Goal: Use online tool/utility: Utilize a website feature to perform a specific function

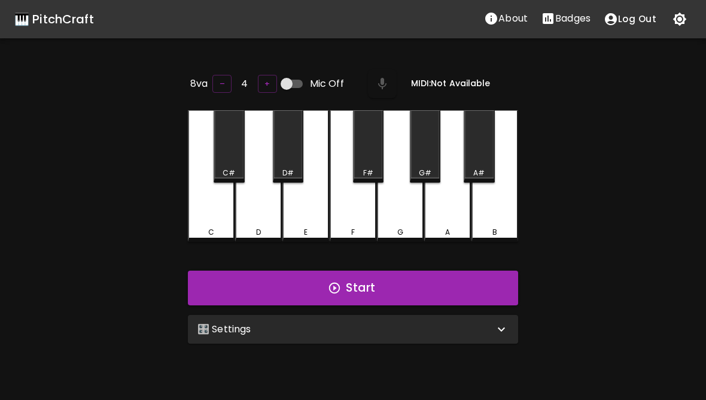
click at [388, 327] on div "🎛️ Settings" at bounding box center [346, 329] width 297 height 14
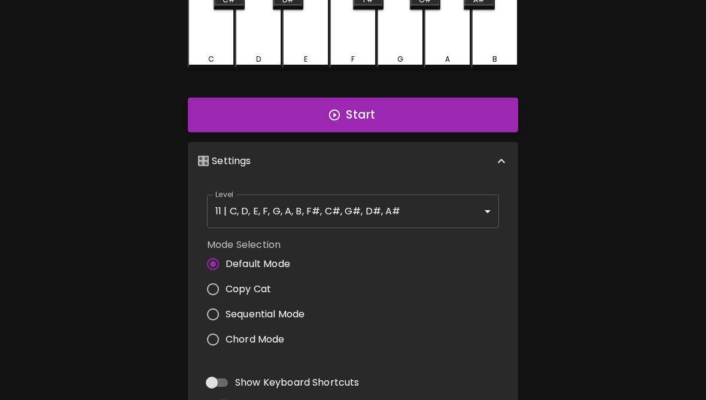
scroll to position [170, 0]
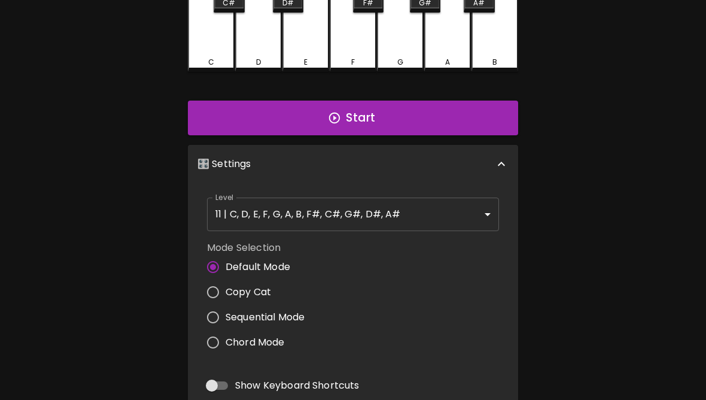
click at [219, 289] on input "Copy Cat" at bounding box center [213, 292] width 25 height 25
radio input "true"
click at [366, 210] on body "🎹 PitchCraft About Badges Log Out 8va – 4 + Mic Off MIDI: Not Available C C# D …" at bounding box center [353, 226] width 706 height 793
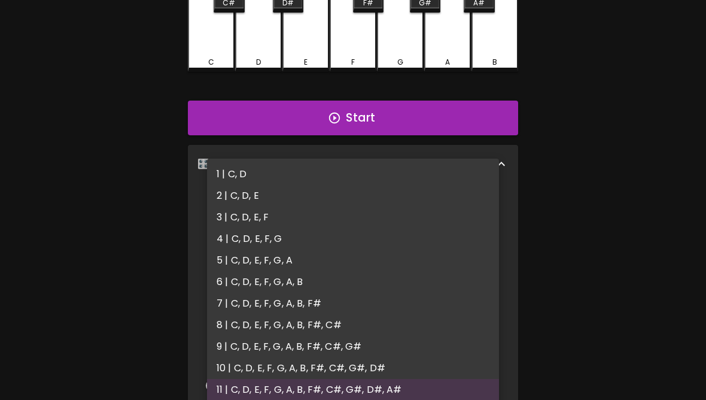
click at [278, 238] on li "4 | C, D, E, F, G" at bounding box center [353, 239] width 292 height 22
type input "7"
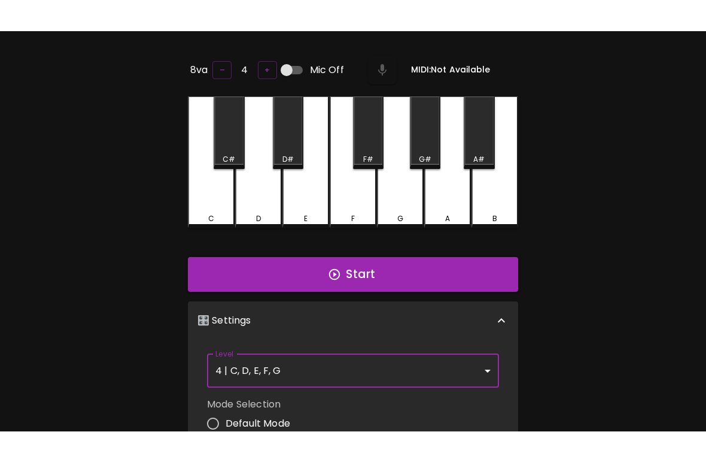
scroll to position [48, 0]
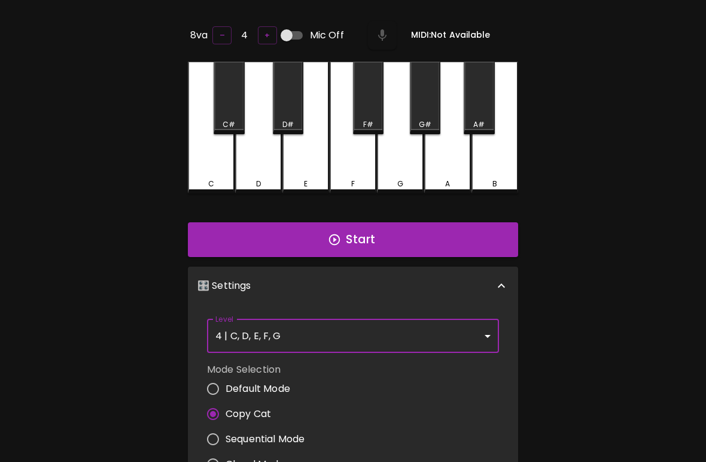
click at [436, 237] on button "Start" at bounding box center [353, 239] width 330 height 35
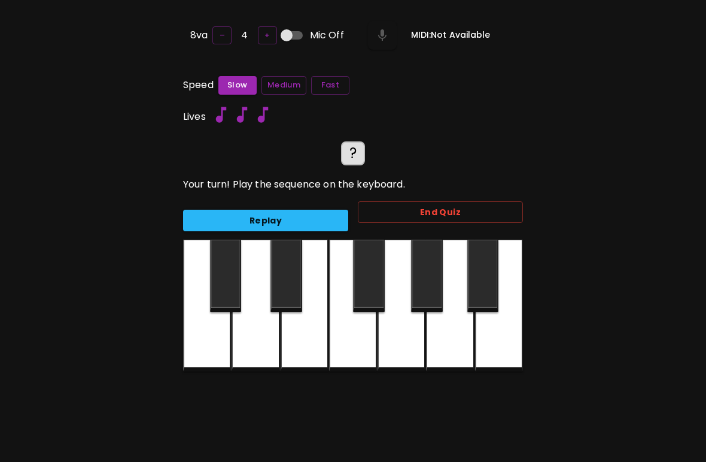
click at [301, 339] on div at bounding box center [305, 305] width 48 height 132
click at [301, 324] on div at bounding box center [305, 305] width 48 height 132
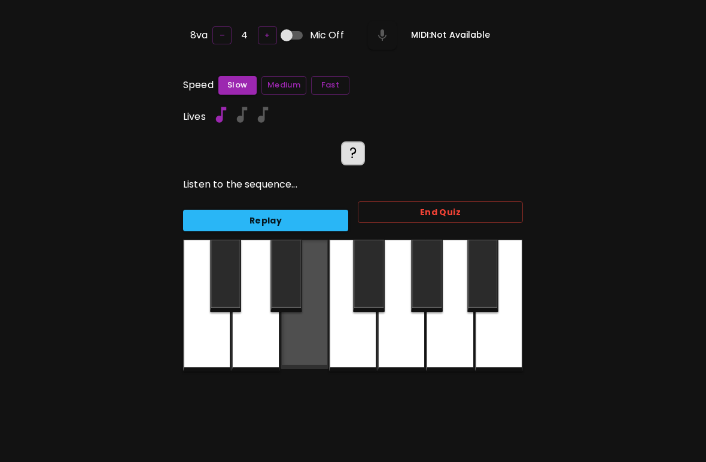
click at [308, 338] on div at bounding box center [305, 303] width 48 height 129
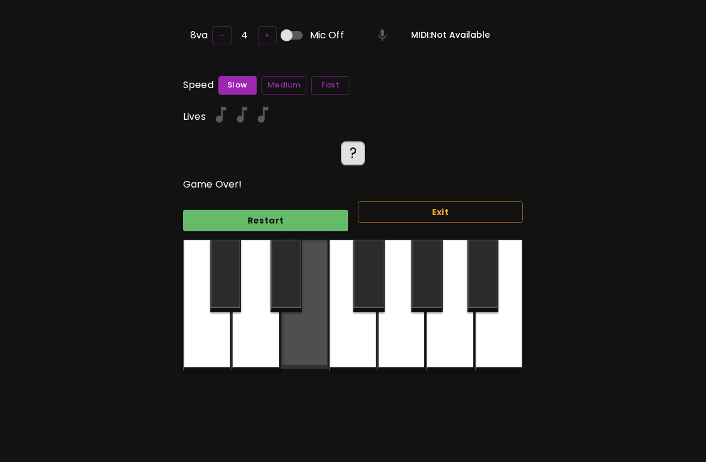
click at [306, 349] on div at bounding box center [305, 303] width 48 height 129
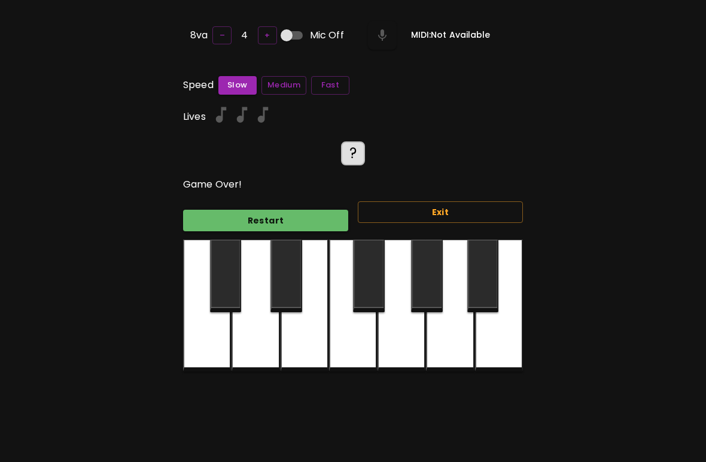
click at [306, 348] on div at bounding box center [305, 305] width 48 height 132
click at [328, 222] on button "Restart" at bounding box center [265, 221] width 165 height 22
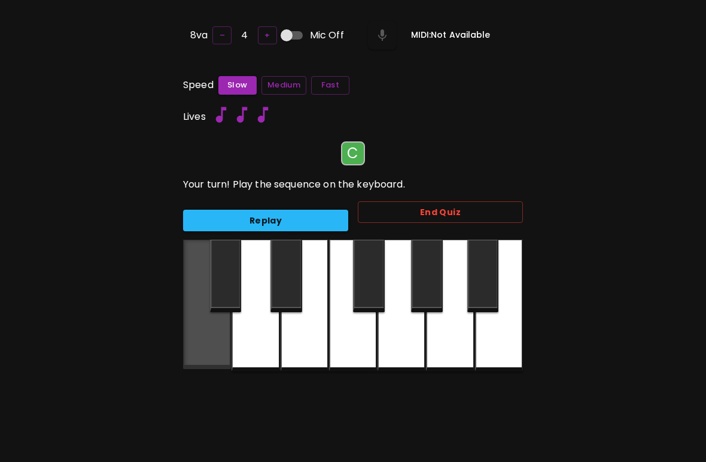
click at [216, 330] on div at bounding box center [207, 303] width 48 height 129
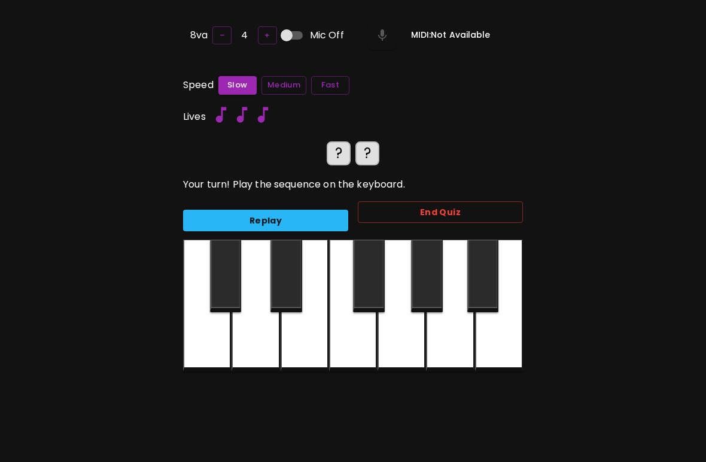
click at [205, 353] on div at bounding box center [207, 305] width 48 height 132
click at [404, 342] on div at bounding box center [402, 305] width 48 height 132
click at [201, 357] on div at bounding box center [207, 305] width 48 height 132
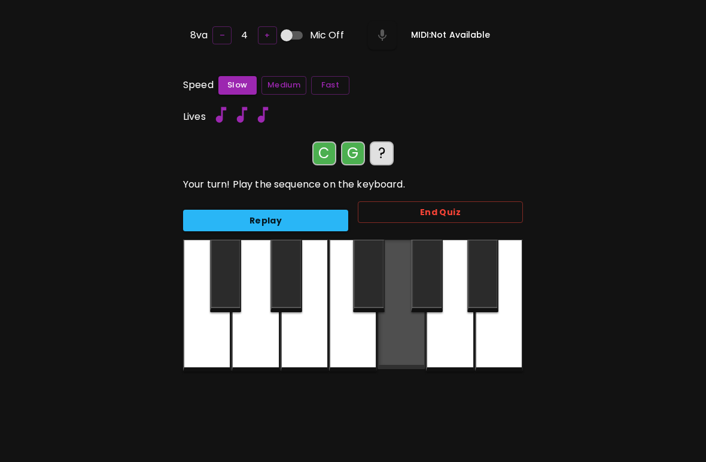
click at [402, 352] on div at bounding box center [402, 303] width 48 height 129
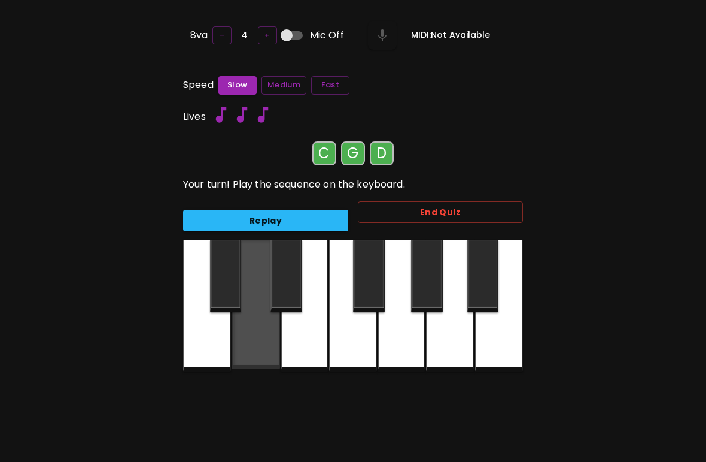
click at [251, 344] on div at bounding box center [256, 303] width 48 height 129
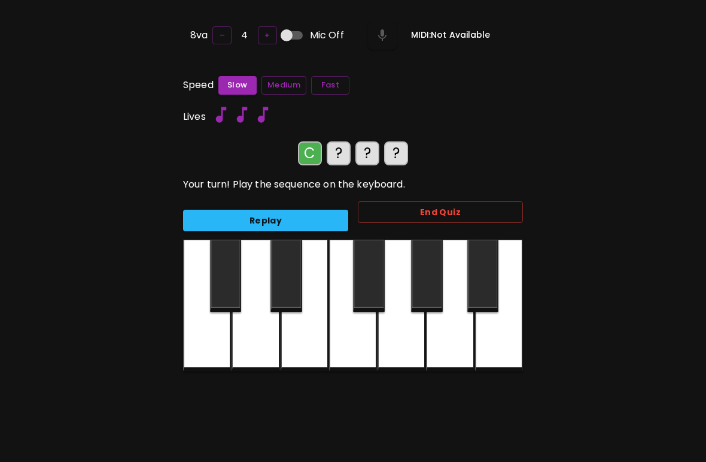
click at [199, 344] on div at bounding box center [207, 305] width 48 height 132
click at [399, 347] on div at bounding box center [402, 305] width 48 height 132
click at [242, 335] on div at bounding box center [256, 305] width 48 height 132
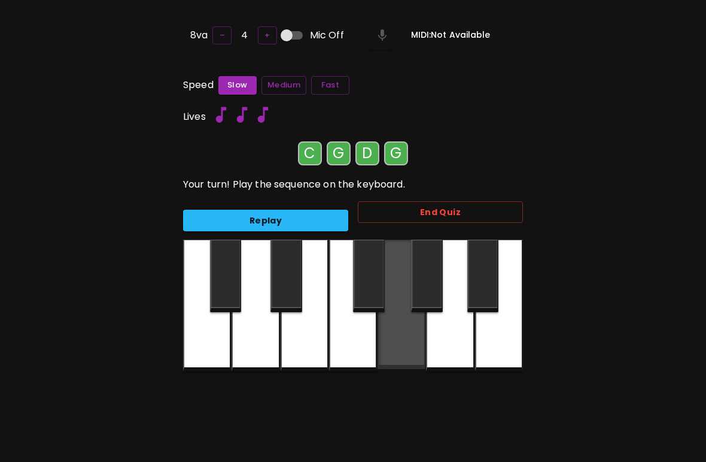
click at [418, 337] on div at bounding box center [402, 303] width 48 height 129
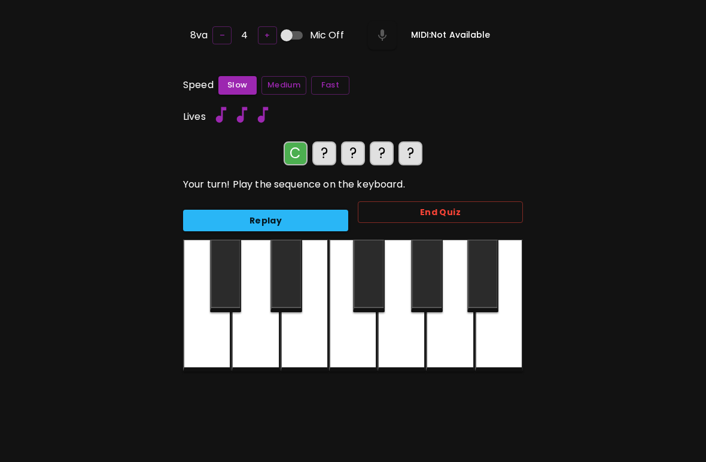
click at [207, 343] on div at bounding box center [207, 305] width 48 height 132
click at [399, 332] on div at bounding box center [402, 305] width 48 height 132
click at [253, 332] on div at bounding box center [256, 305] width 48 height 132
click at [396, 344] on div at bounding box center [402, 305] width 48 height 132
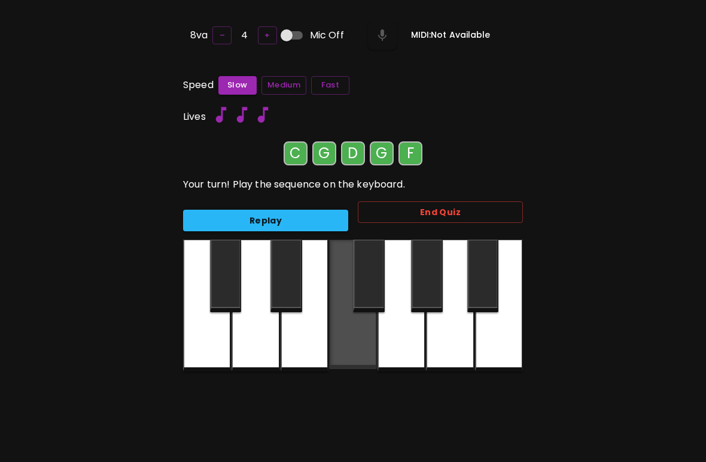
click at [348, 337] on div at bounding box center [353, 303] width 48 height 129
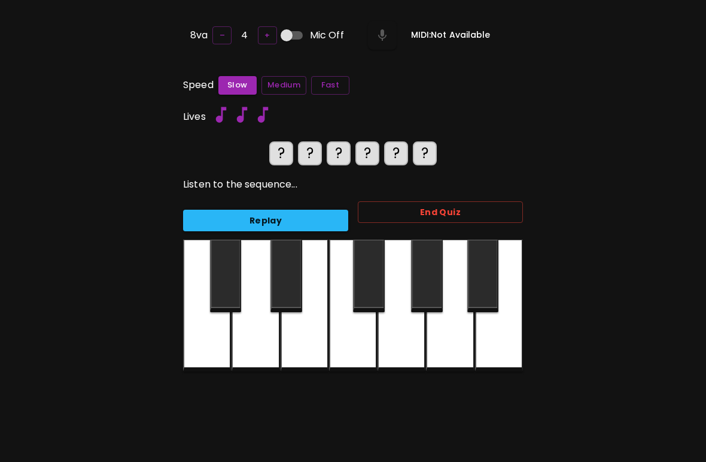
click at [333, 80] on button "Fast" at bounding box center [330, 85] width 38 height 19
click at [207, 345] on div at bounding box center [207, 305] width 48 height 132
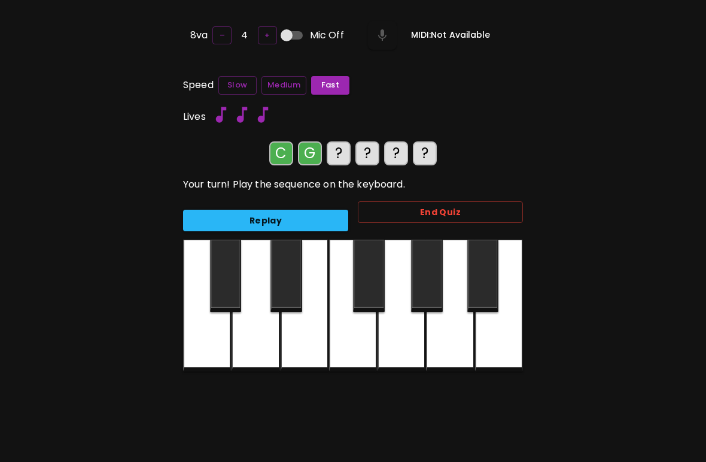
click at [404, 336] on div at bounding box center [402, 305] width 48 height 132
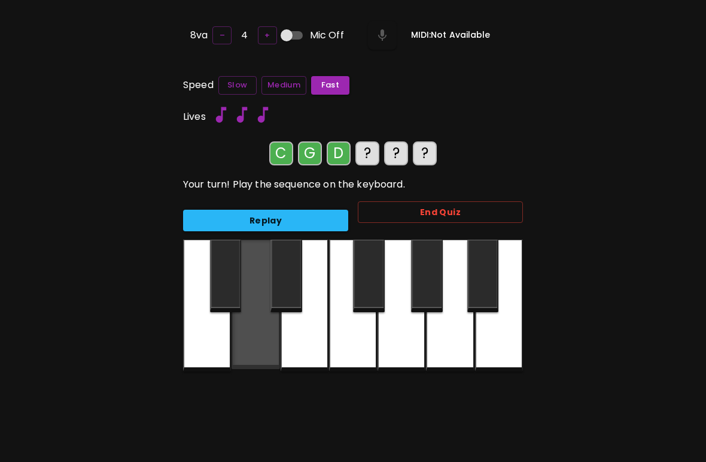
click at [249, 337] on div at bounding box center [256, 303] width 48 height 129
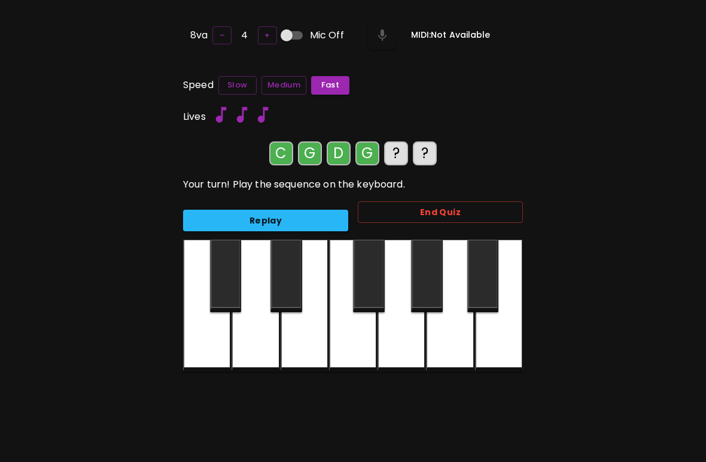
click at [398, 347] on div at bounding box center [402, 305] width 48 height 132
click at [356, 342] on div at bounding box center [353, 305] width 48 height 132
click at [304, 345] on div at bounding box center [305, 305] width 48 height 132
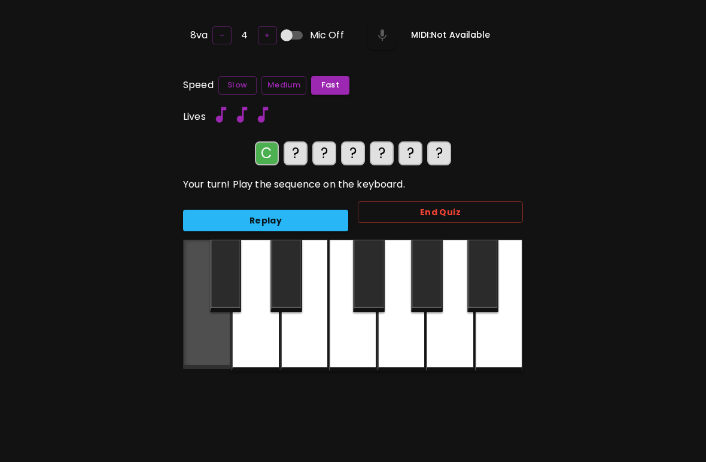
click at [205, 352] on div at bounding box center [207, 303] width 48 height 129
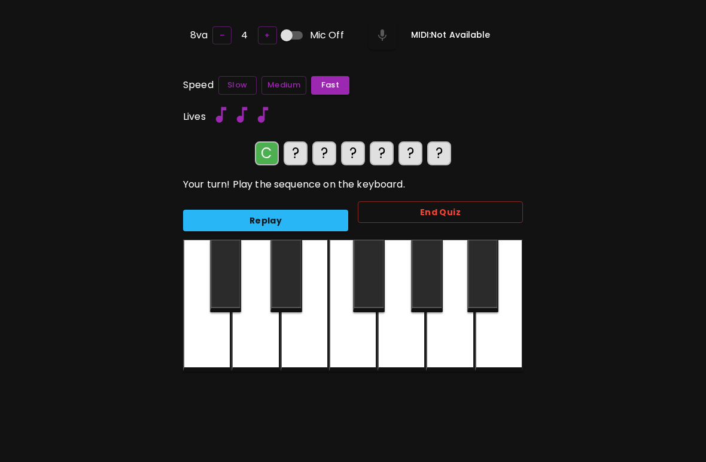
click at [393, 334] on div at bounding box center [402, 305] width 48 height 132
click at [260, 338] on div at bounding box center [256, 305] width 48 height 132
click at [398, 342] on div at bounding box center [402, 305] width 48 height 132
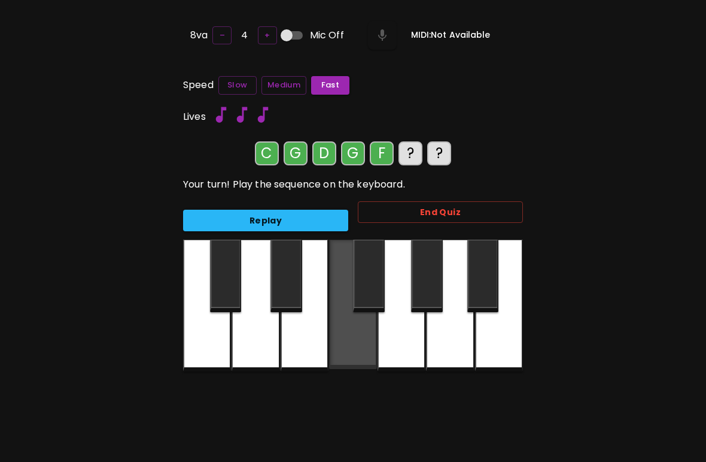
click at [357, 337] on div at bounding box center [353, 303] width 48 height 129
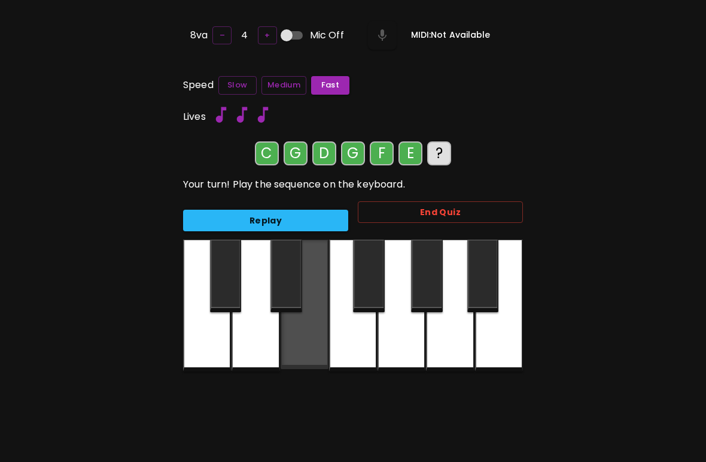
click at [309, 335] on div at bounding box center [305, 303] width 48 height 129
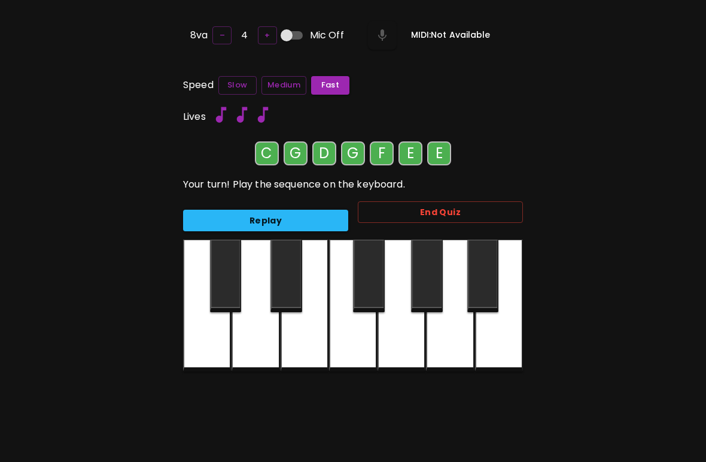
click at [311, 327] on div at bounding box center [305, 305] width 48 height 132
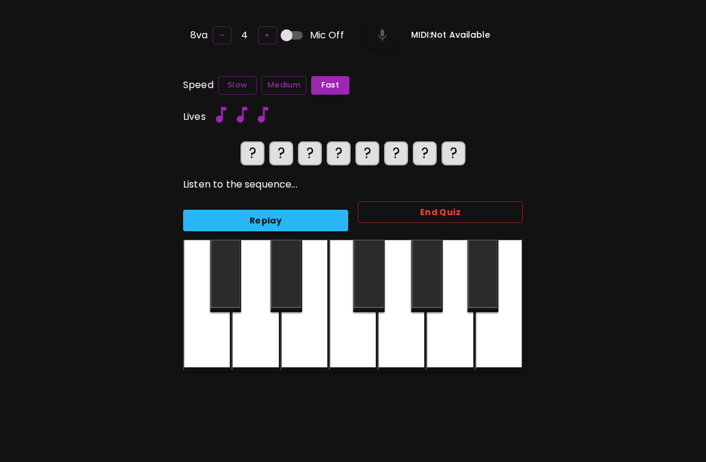
click at [290, 85] on button "Medium" at bounding box center [284, 85] width 45 height 19
click at [213, 349] on div at bounding box center [207, 305] width 48 height 132
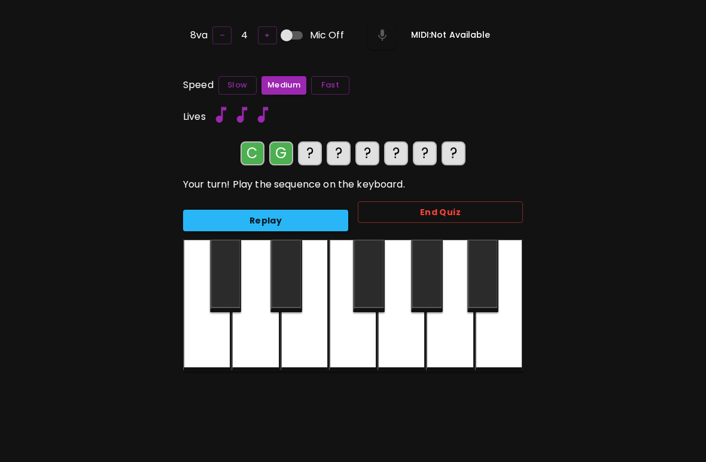
click at [412, 344] on div at bounding box center [402, 305] width 48 height 132
click at [250, 345] on div at bounding box center [256, 305] width 48 height 132
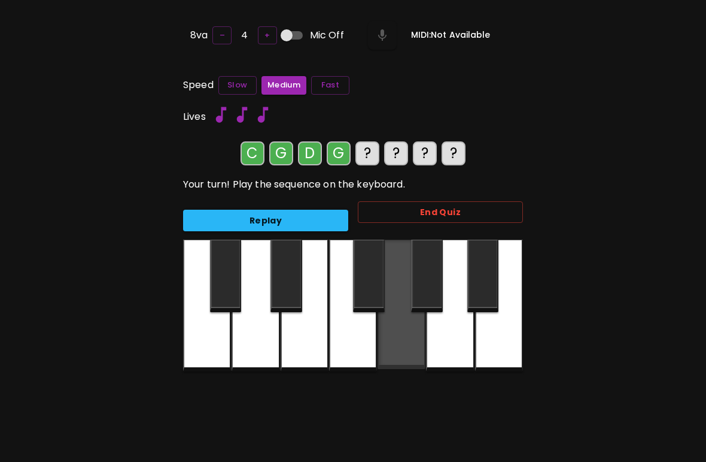
click at [408, 350] on div at bounding box center [402, 303] width 48 height 129
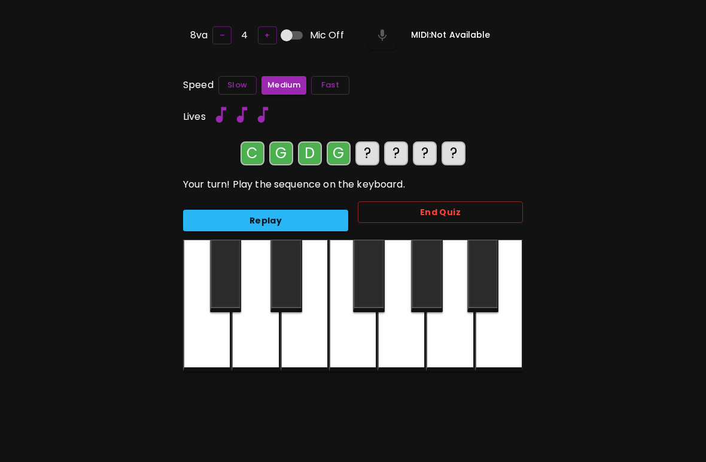
click at [353, 336] on div at bounding box center [353, 305] width 48 height 132
click at [313, 340] on div at bounding box center [305, 305] width 48 height 132
click at [309, 350] on div at bounding box center [305, 305] width 48 height 132
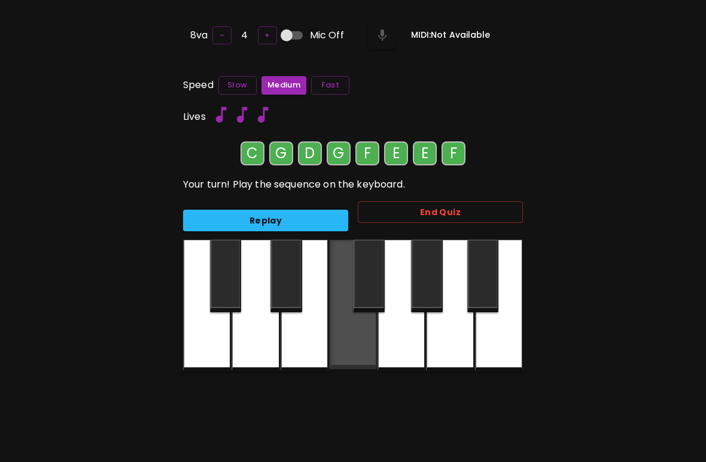
click at [367, 336] on div at bounding box center [353, 303] width 48 height 129
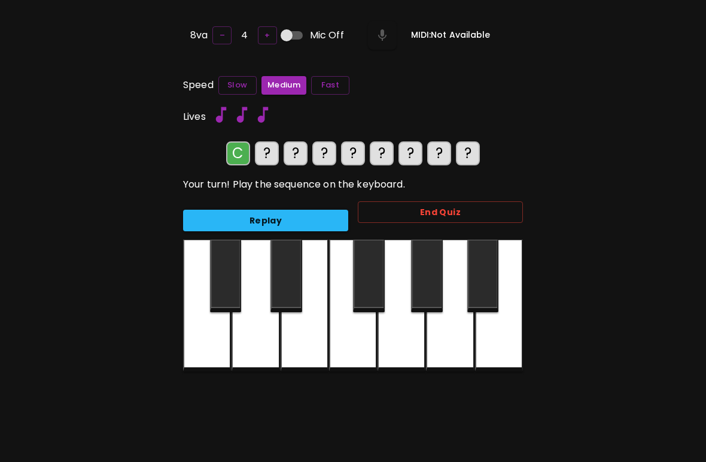
click at [202, 351] on div at bounding box center [207, 305] width 48 height 132
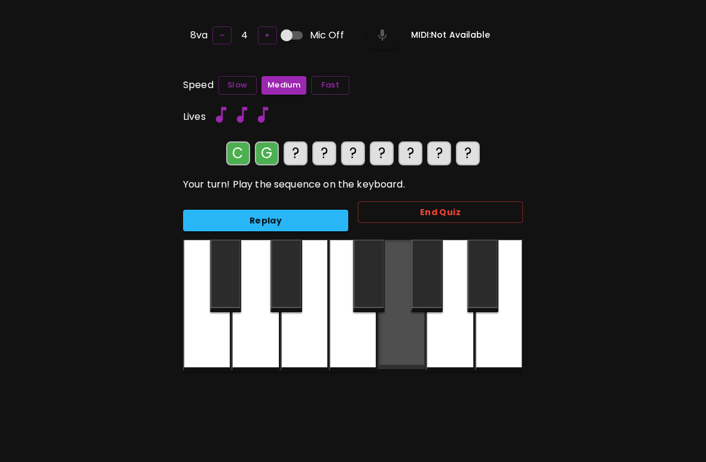
click at [408, 345] on div at bounding box center [402, 303] width 48 height 129
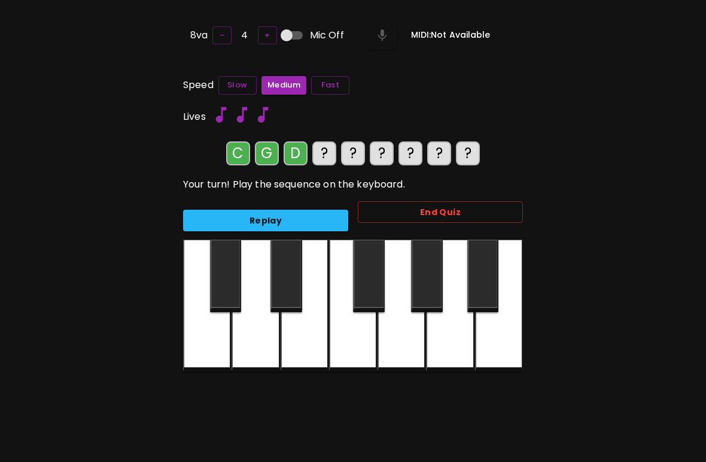
click at [263, 347] on div at bounding box center [256, 305] width 48 height 132
click at [414, 351] on div at bounding box center [402, 305] width 48 height 132
click at [311, 220] on button "Replay" at bounding box center [265, 221] width 165 height 22
click at [363, 343] on div at bounding box center [353, 305] width 48 height 132
click at [312, 343] on div at bounding box center [305, 305] width 48 height 132
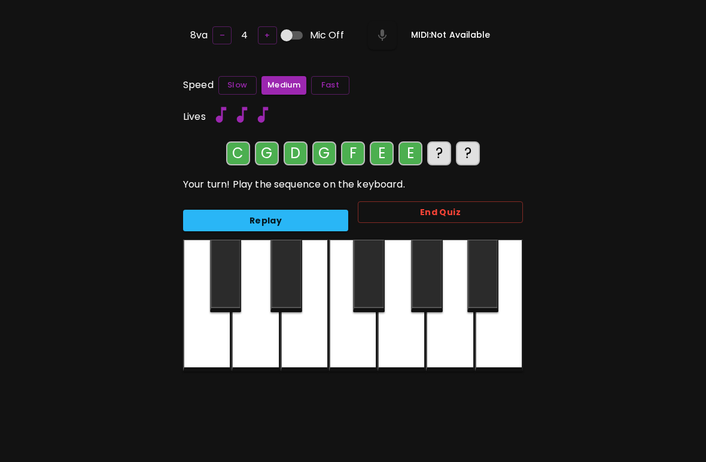
click at [313, 344] on div at bounding box center [305, 305] width 48 height 132
click at [361, 338] on div at bounding box center [353, 305] width 48 height 132
click at [256, 353] on div at bounding box center [256, 305] width 48 height 132
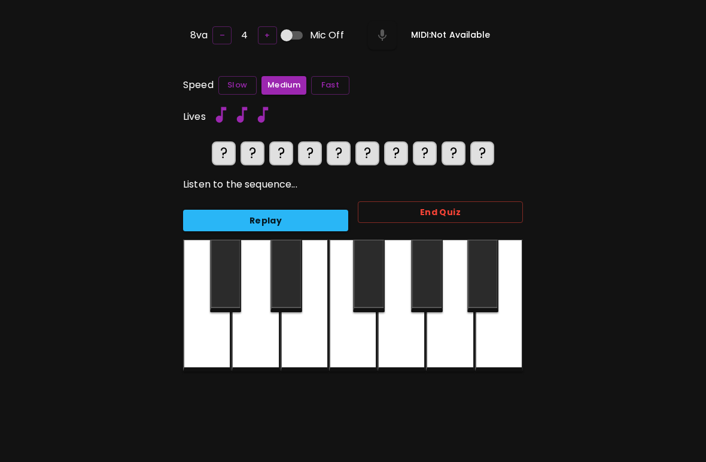
click at [340, 83] on button "Fast" at bounding box center [330, 85] width 38 height 19
click at [333, 214] on button "Replay" at bounding box center [265, 221] width 165 height 22
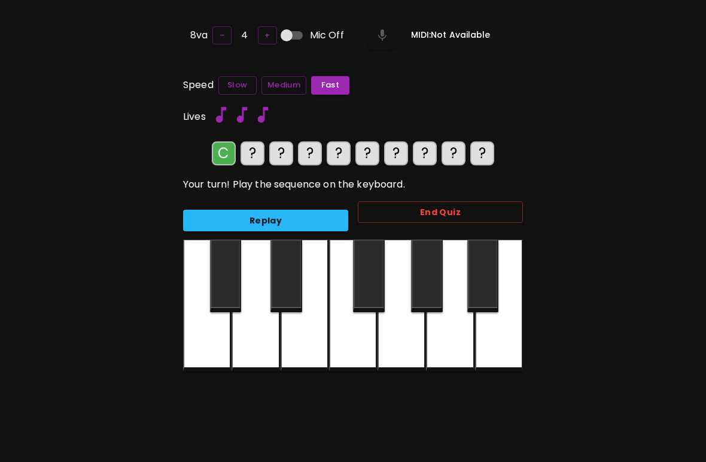
click at [208, 354] on div at bounding box center [207, 305] width 48 height 132
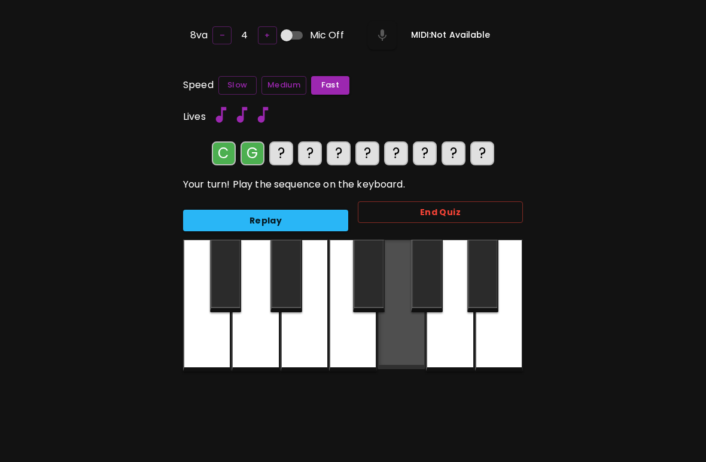
click at [414, 338] on div at bounding box center [402, 303] width 48 height 129
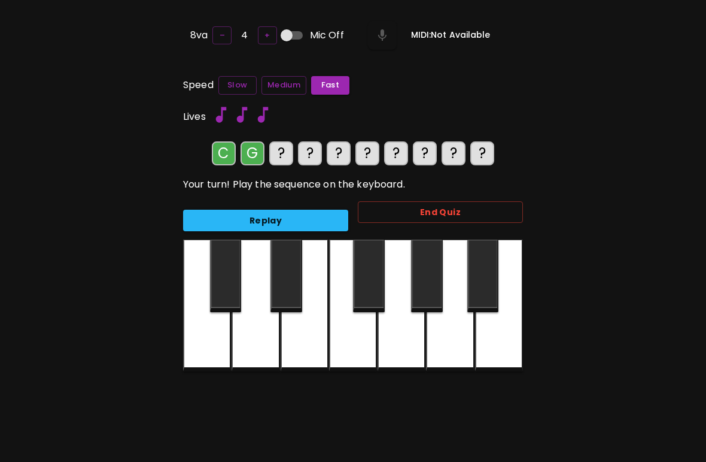
click at [271, 341] on div at bounding box center [256, 305] width 48 height 132
click at [404, 332] on div at bounding box center [402, 305] width 48 height 132
click at [358, 334] on div at bounding box center [353, 305] width 48 height 132
click at [304, 339] on div at bounding box center [305, 305] width 48 height 132
click at [307, 216] on button "Replay" at bounding box center [265, 221] width 165 height 22
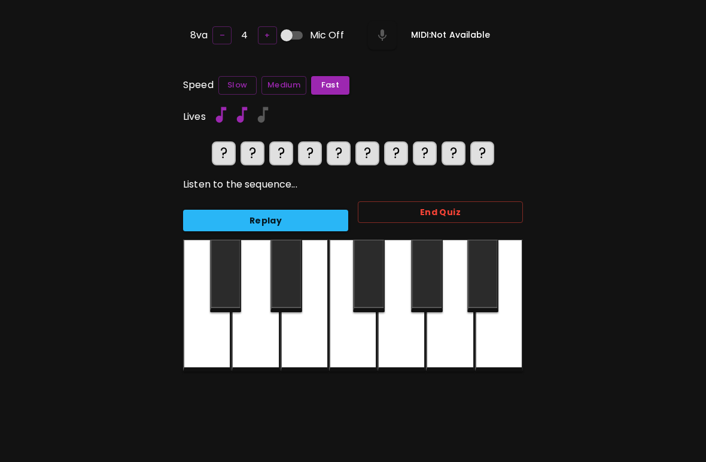
click at [266, 340] on div at bounding box center [256, 305] width 48 height 132
click at [213, 333] on div at bounding box center [207, 305] width 48 height 132
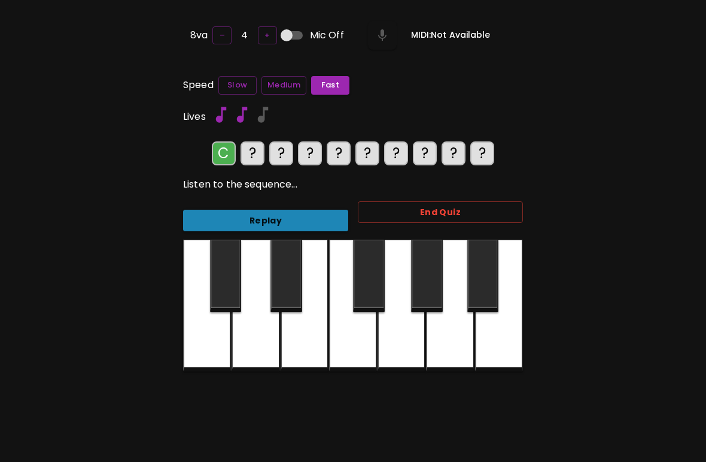
click at [313, 218] on button "Replay" at bounding box center [265, 221] width 165 height 22
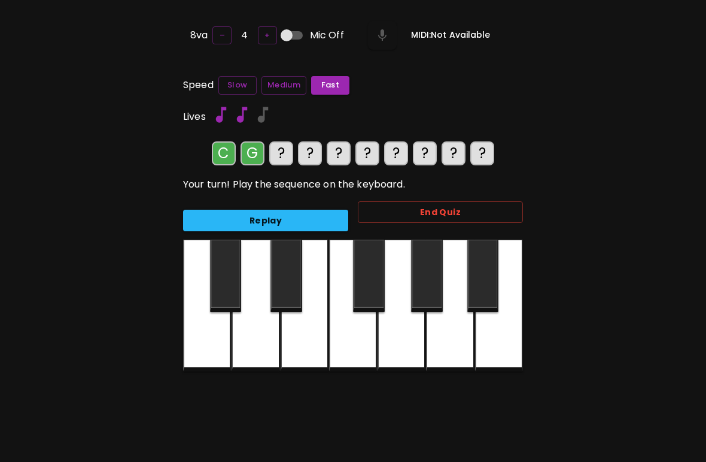
click at [409, 344] on div at bounding box center [402, 305] width 48 height 132
click at [261, 346] on div at bounding box center [256, 305] width 48 height 132
click at [411, 347] on div at bounding box center [402, 305] width 48 height 132
click at [344, 339] on div at bounding box center [353, 305] width 48 height 132
click at [304, 350] on div at bounding box center [305, 305] width 48 height 132
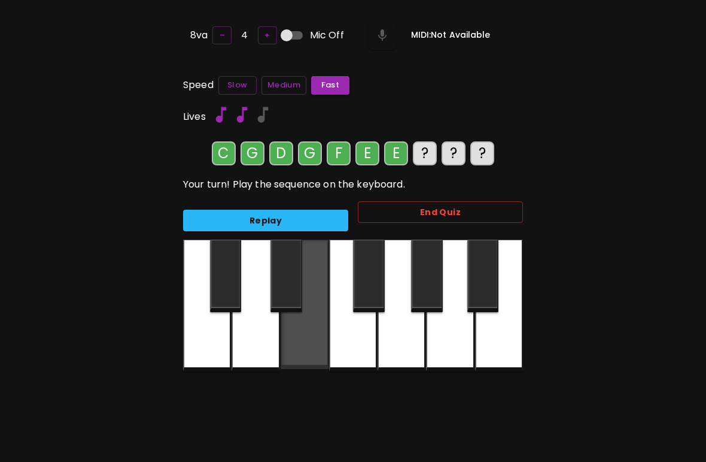
click at [311, 346] on div at bounding box center [305, 303] width 48 height 129
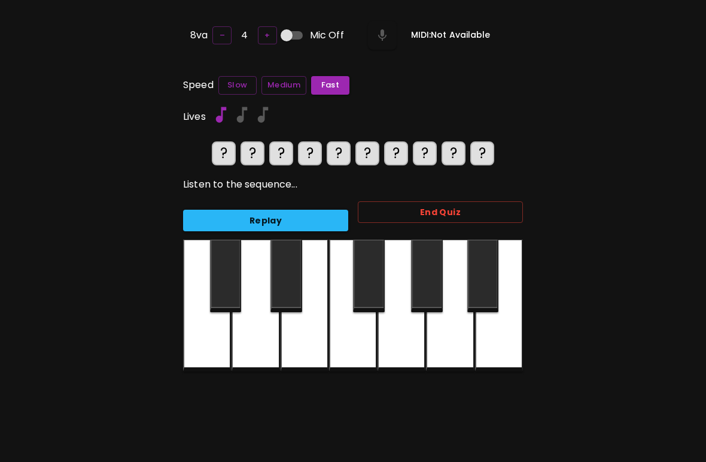
click at [257, 353] on div at bounding box center [256, 305] width 48 height 132
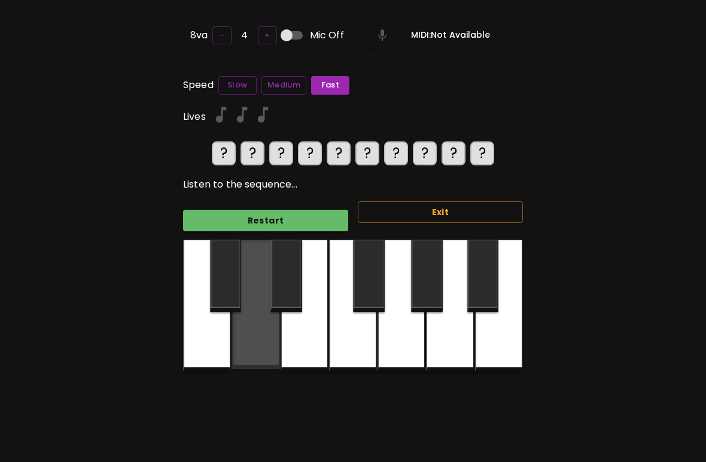
click at [259, 353] on div at bounding box center [256, 303] width 48 height 129
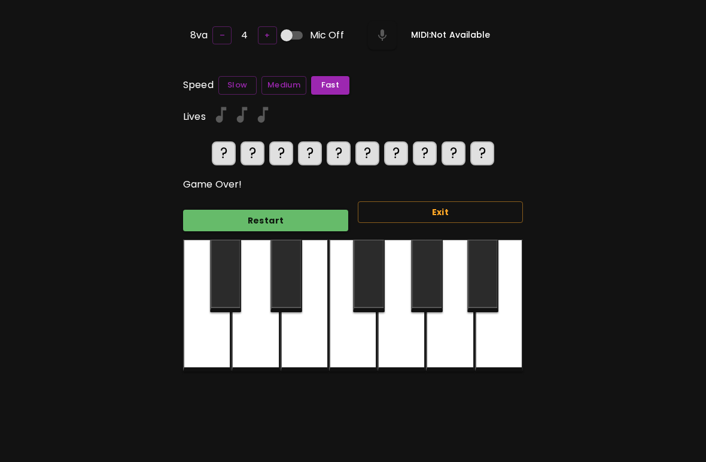
click at [313, 222] on button "Restart" at bounding box center [265, 221] width 165 height 22
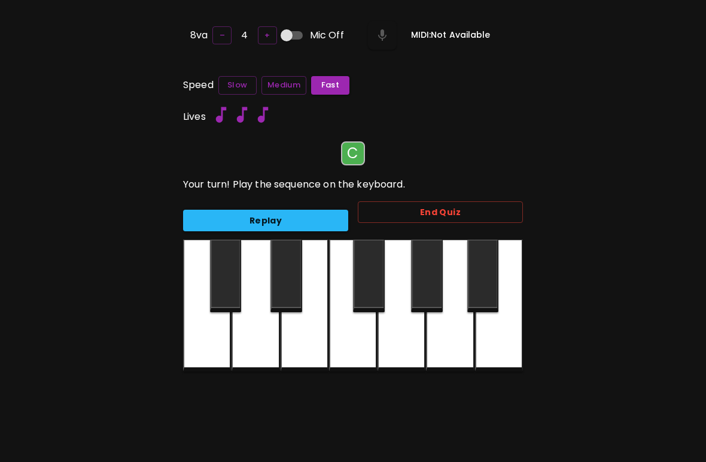
click at [210, 359] on div at bounding box center [207, 305] width 48 height 132
click at [208, 369] on div "8va – 4 + Mic Off MIDI: Not Available Speed Slow Medium Fast Lives ? ? Your tur…" at bounding box center [353, 250] width 359 height 462
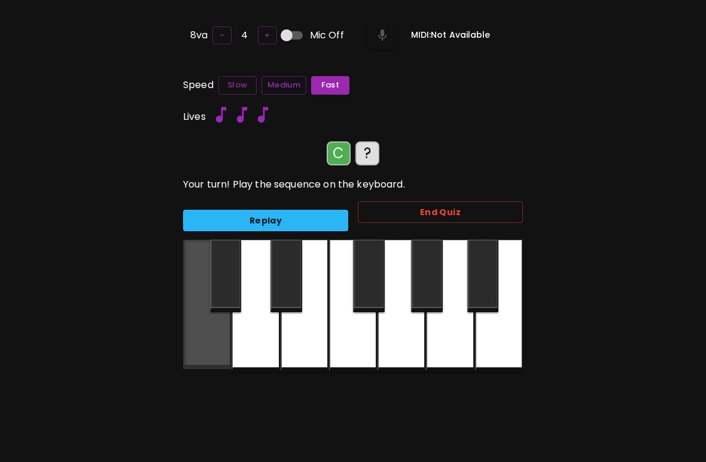
click at [209, 360] on div at bounding box center [207, 303] width 48 height 129
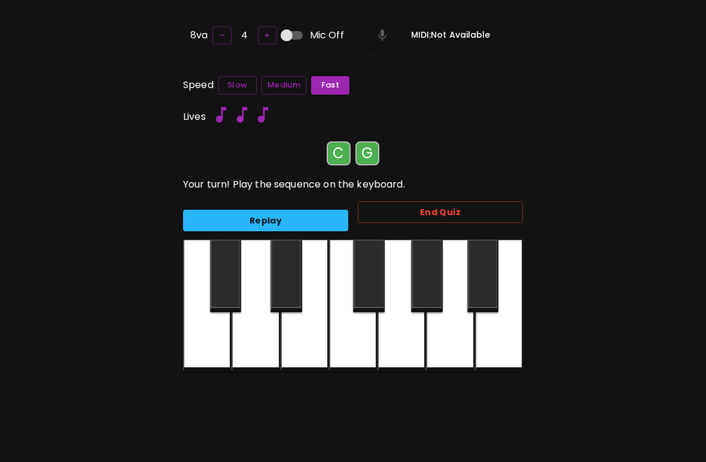
click at [395, 355] on div at bounding box center [402, 305] width 48 height 132
click at [200, 362] on div at bounding box center [207, 305] width 48 height 132
click at [418, 349] on div at bounding box center [402, 305] width 48 height 132
click at [272, 354] on div at bounding box center [256, 305] width 48 height 132
click at [207, 365] on div at bounding box center [207, 305] width 48 height 132
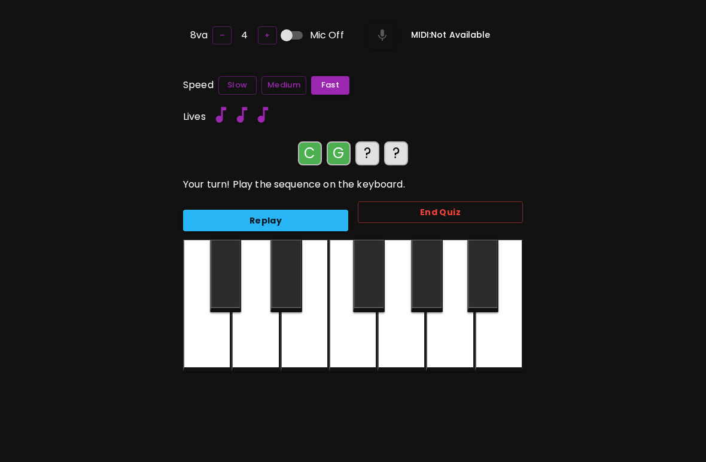
click at [407, 345] on div at bounding box center [402, 305] width 48 height 132
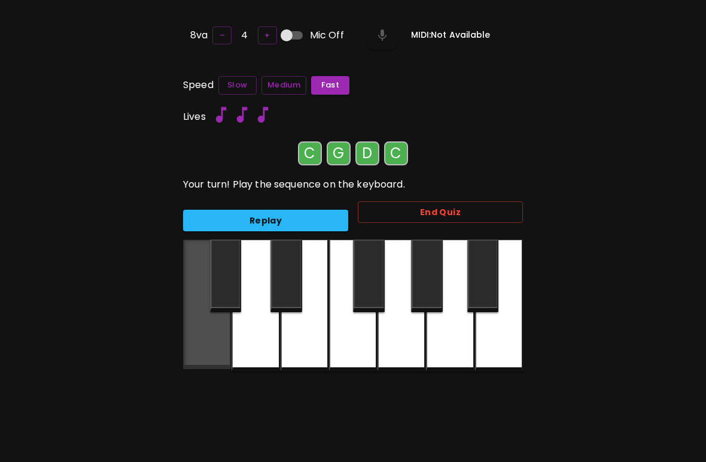
click at [213, 354] on div at bounding box center [207, 303] width 48 height 129
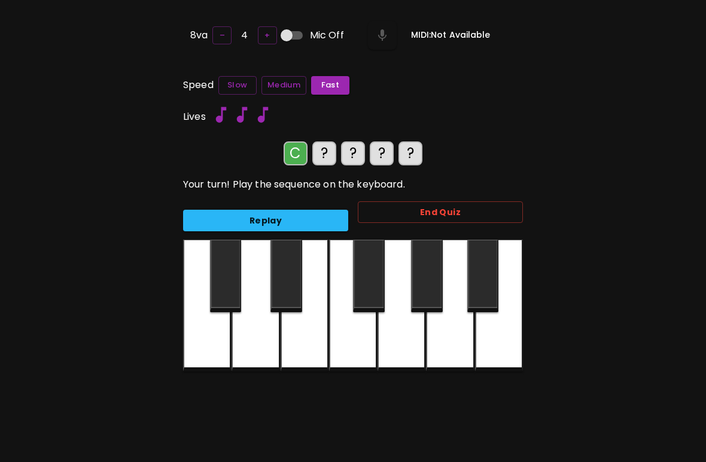
click at [204, 355] on div at bounding box center [207, 305] width 48 height 132
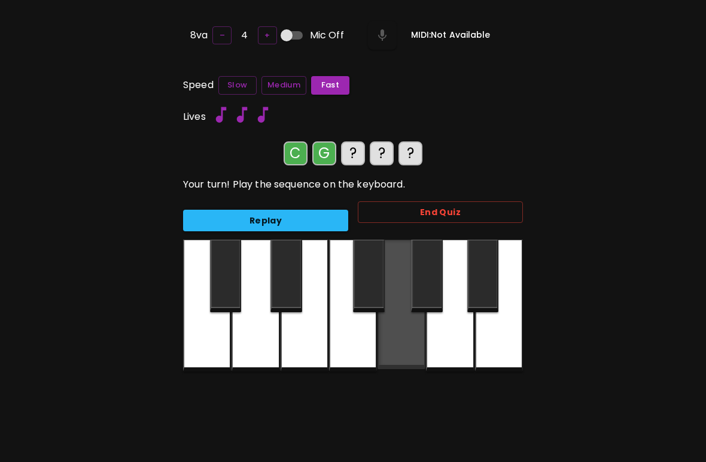
click at [404, 338] on div at bounding box center [402, 303] width 48 height 129
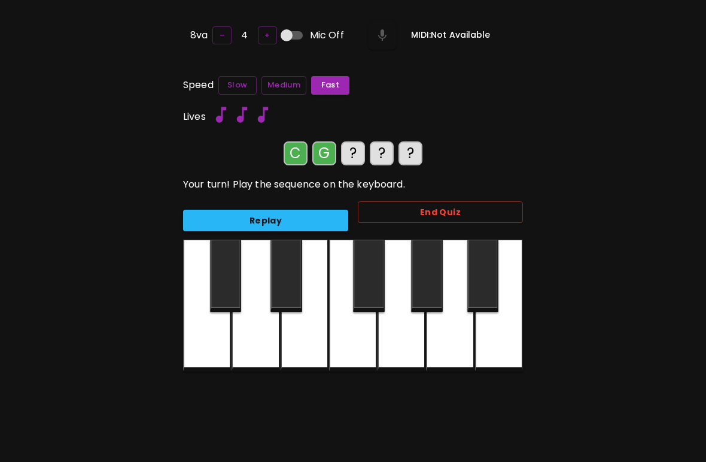
click at [263, 344] on div at bounding box center [256, 305] width 48 height 132
click at [222, 348] on div at bounding box center [207, 305] width 48 height 132
click at [269, 336] on div at bounding box center [256, 305] width 48 height 132
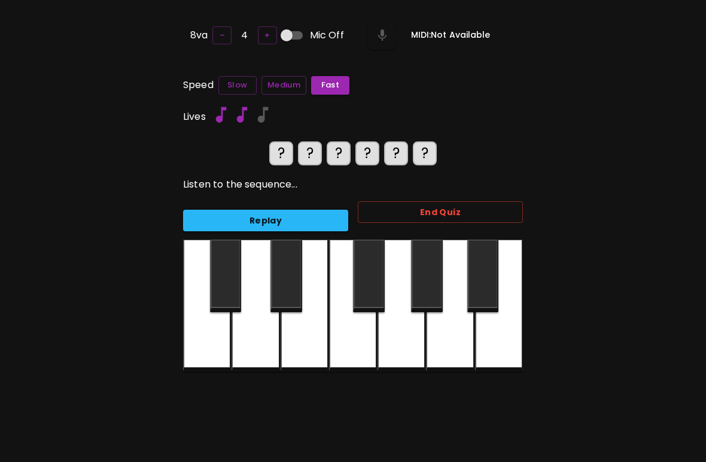
click at [413, 345] on div at bounding box center [402, 305] width 48 height 132
click at [308, 217] on button "Replay" at bounding box center [265, 221] width 165 height 22
click at [296, 214] on button "Replay" at bounding box center [265, 221] width 165 height 22
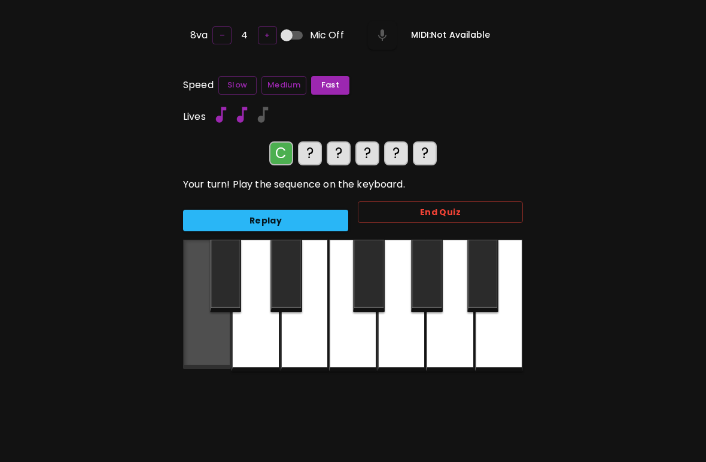
click at [212, 348] on div at bounding box center [207, 303] width 48 height 129
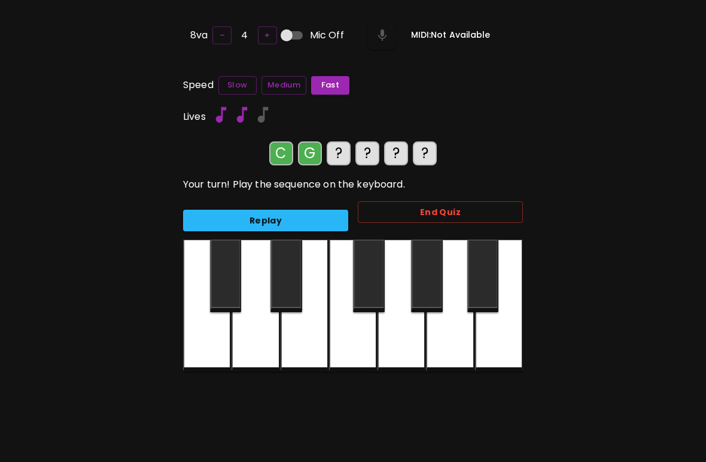
click at [414, 347] on div at bounding box center [402, 305] width 48 height 132
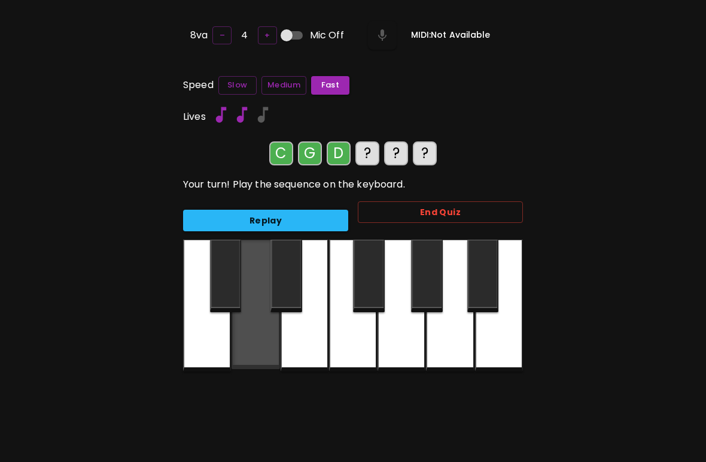
click at [269, 339] on div at bounding box center [256, 303] width 48 height 129
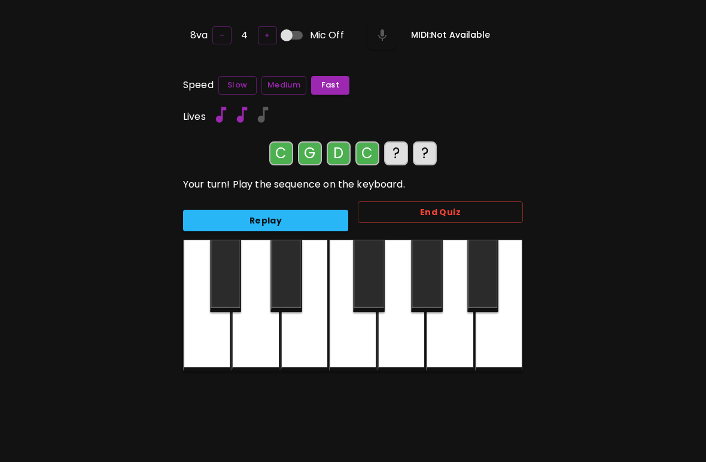
click at [217, 348] on div at bounding box center [207, 305] width 48 height 132
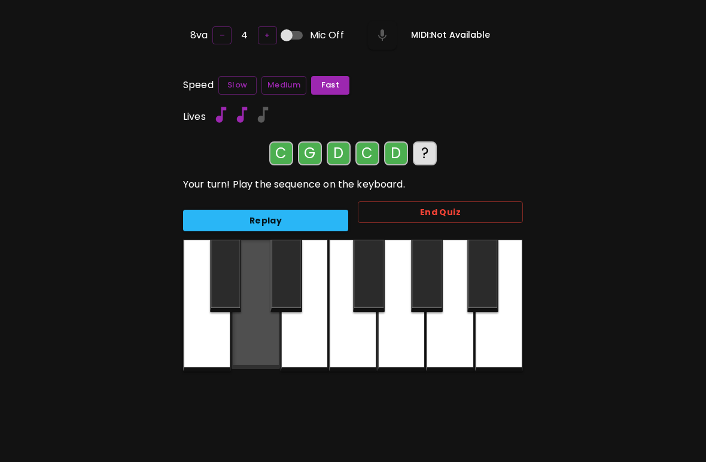
click at [267, 348] on div at bounding box center [256, 303] width 48 height 129
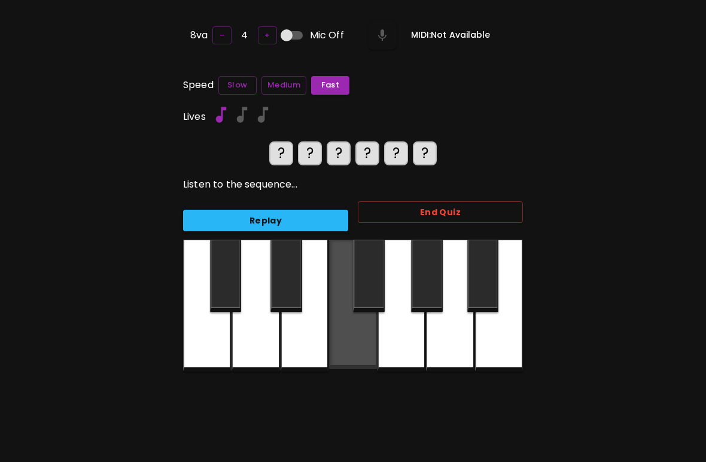
click at [357, 348] on div at bounding box center [353, 303] width 48 height 129
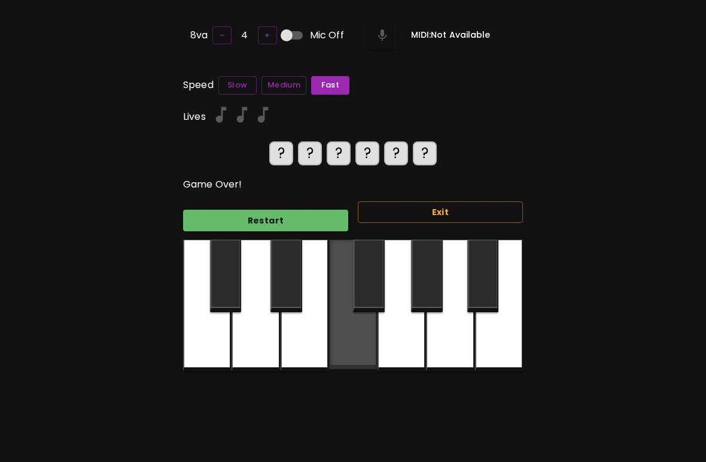
click at [360, 351] on div at bounding box center [353, 303] width 48 height 129
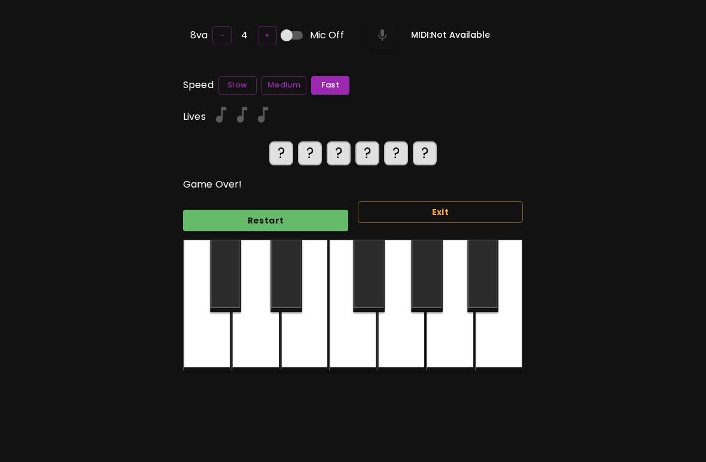
click at [349, 338] on div at bounding box center [353, 305] width 48 height 132
click at [359, 324] on div at bounding box center [353, 305] width 48 height 132
click at [357, 302] on div at bounding box center [369, 275] width 32 height 72
click at [356, 310] on div at bounding box center [353, 305] width 48 height 132
click at [333, 331] on div at bounding box center [353, 305] width 48 height 132
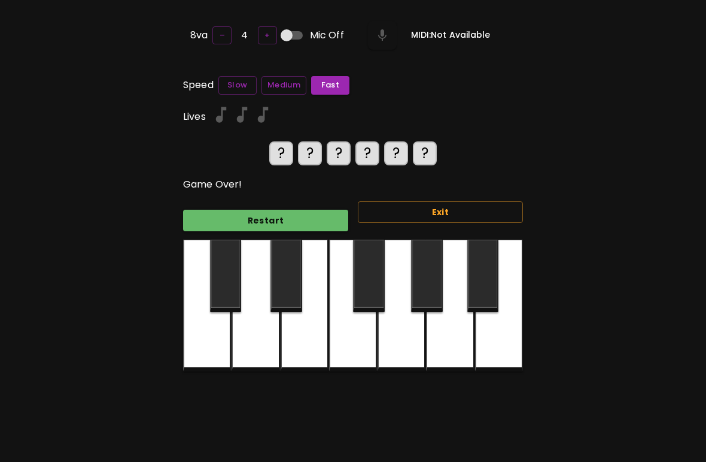
click at [329, 333] on div at bounding box center [353, 305] width 48 height 132
click at [329, 332] on div at bounding box center [353, 305] width 48 height 132
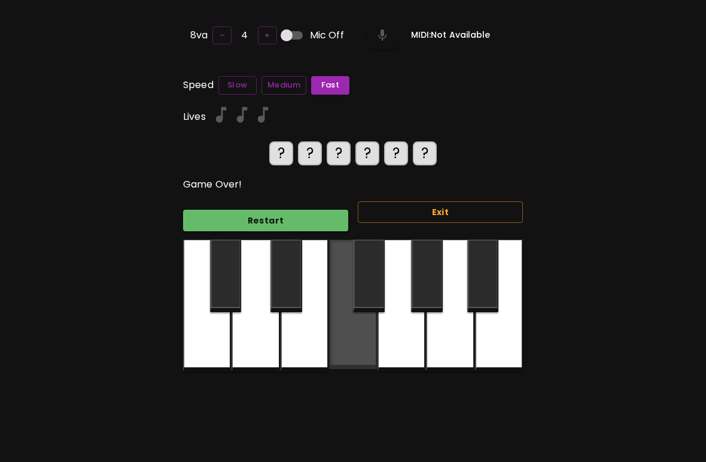
click at [332, 334] on div at bounding box center [353, 303] width 48 height 129
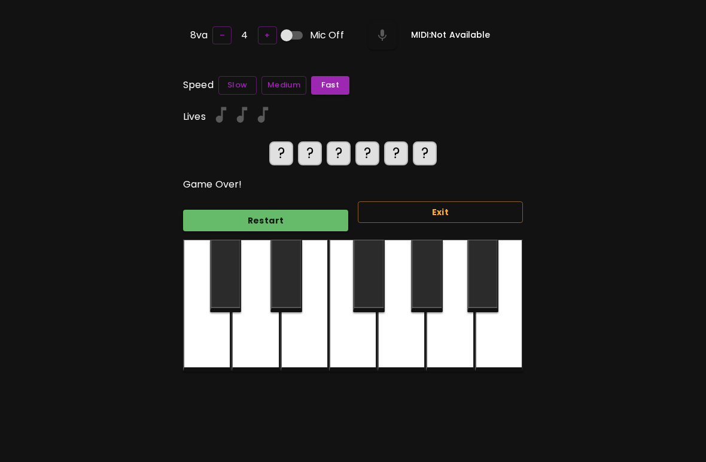
click at [331, 335] on div at bounding box center [353, 305] width 48 height 132
click at [330, 334] on div at bounding box center [353, 305] width 48 height 132
click at [336, 334] on div at bounding box center [353, 305] width 48 height 132
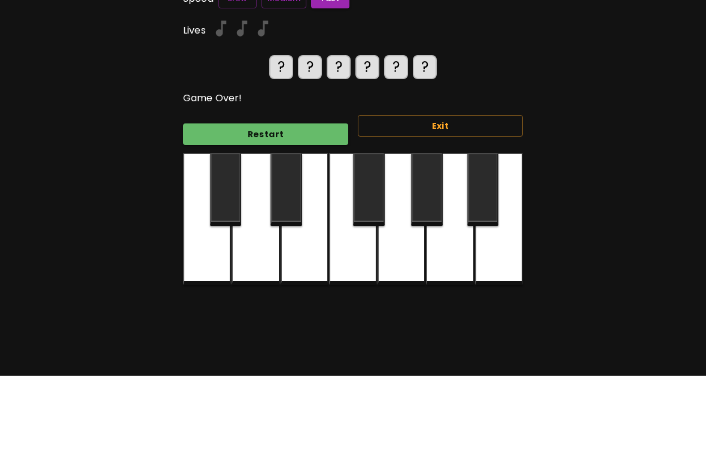
click at [294, 210] on button "Restart" at bounding box center [265, 221] width 165 height 22
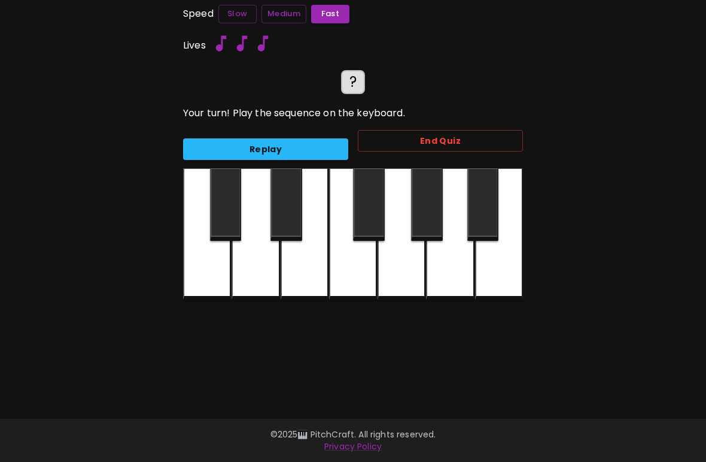
click at [321, 138] on button "Replay" at bounding box center [265, 149] width 165 height 22
click at [262, 256] on div at bounding box center [256, 234] width 48 height 132
click at [307, 138] on button "Replay" at bounding box center [265, 149] width 165 height 22
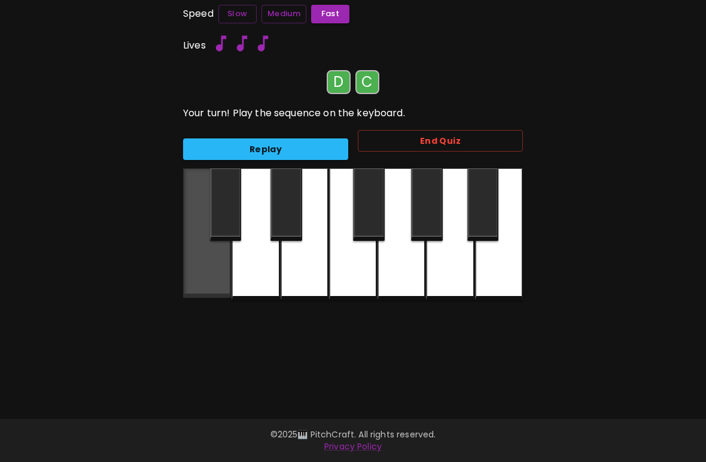
click at [208, 268] on div at bounding box center [207, 232] width 48 height 129
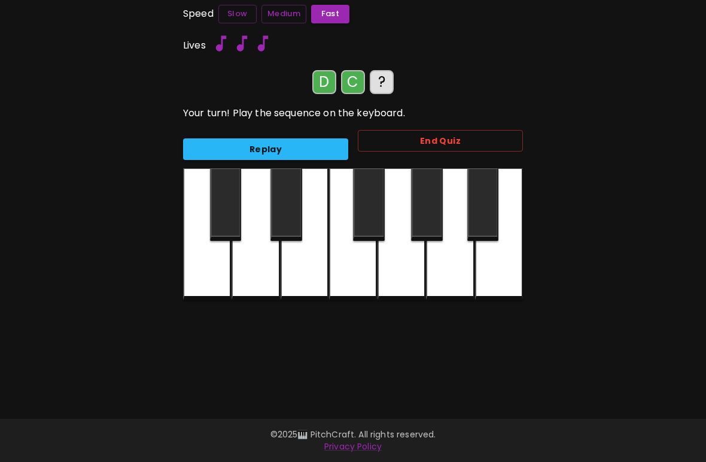
click at [210, 266] on div at bounding box center [207, 234] width 48 height 132
click at [411, 265] on div at bounding box center [402, 234] width 48 height 132
click at [207, 259] on div at bounding box center [207, 234] width 48 height 132
click at [420, 261] on div at bounding box center [402, 234] width 48 height 132
click at [319, 253] on div at bounding box center [305, 234] width 48 height 132
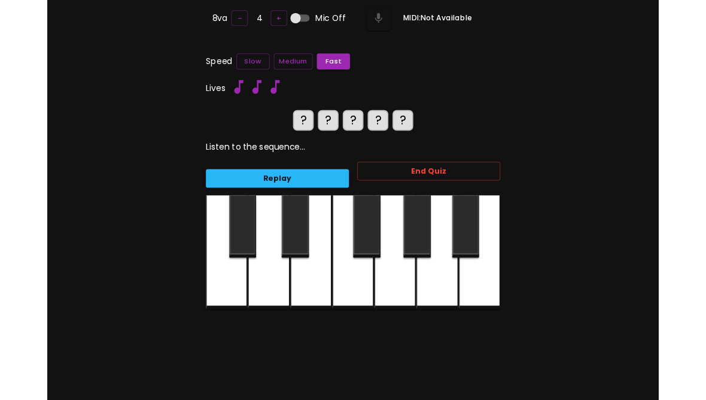
scroll to position [58, 0]
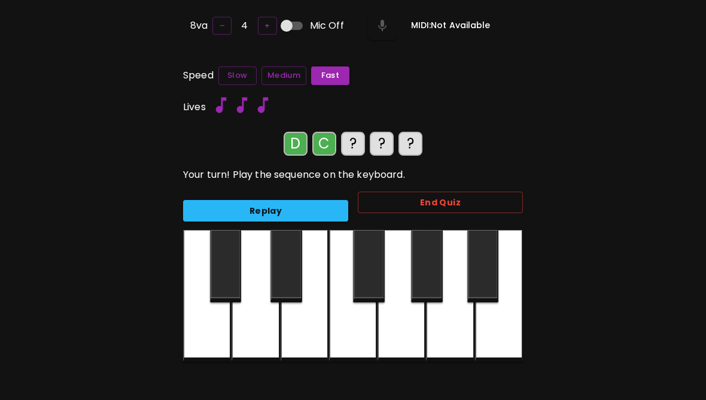
click at [208, 345] on div at bounding box center [207, 296] width 48 height 132
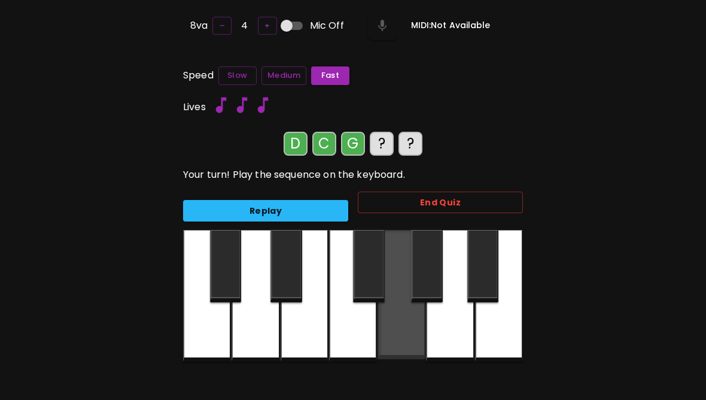
click at [407, 335] on div at bounding box center [402, 294] width 48 height 129
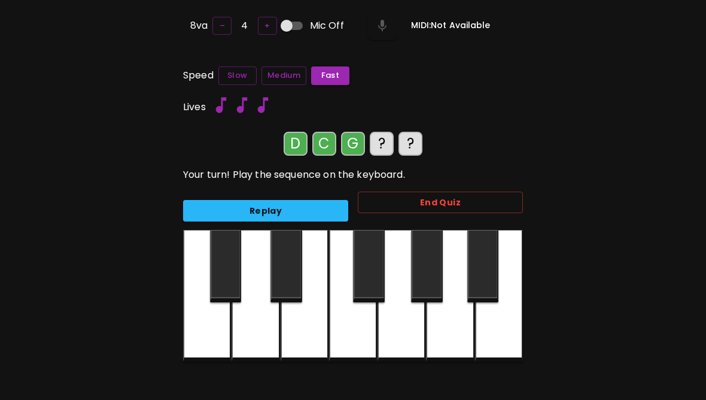
click at [314, 321] on div at bounding box center [305, 296] width 48 height 132
click at [257, 333] on div at bounding box center [256, 296] width 48 height 132
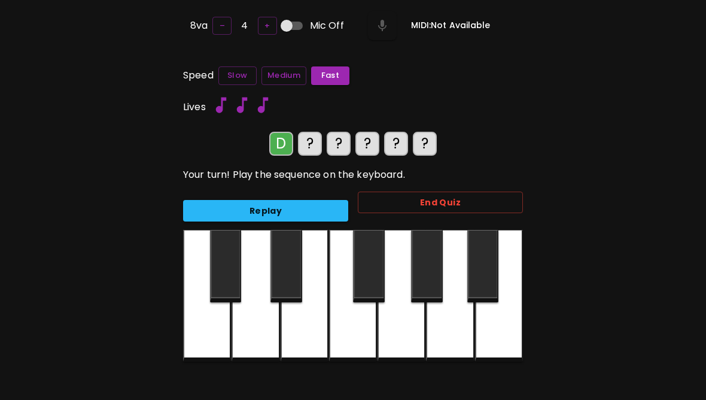
click at [260, 330] on div at bounding box center [256, 296] width 48 height 132
click at [210, 342] on div at bounding box center [207, 296] width 48 height 132
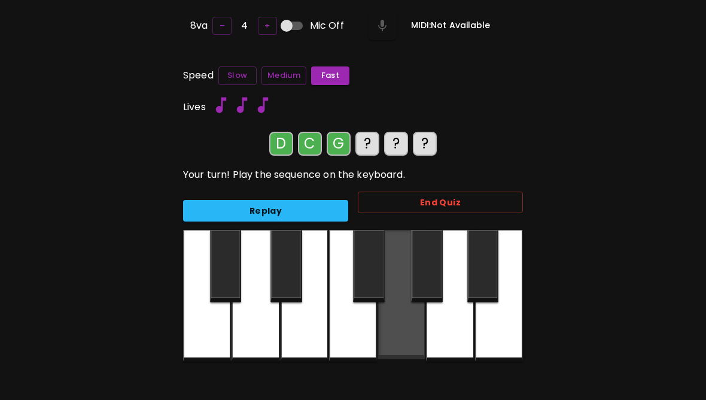
click at [419, 322] on div at bounding box center [402, 294] width 48 height 129
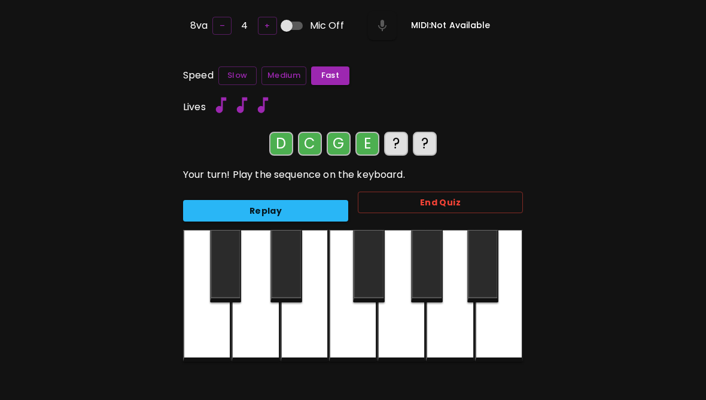
click at [305, 328] on div at bounding box center [305, 296] width 48 height 132
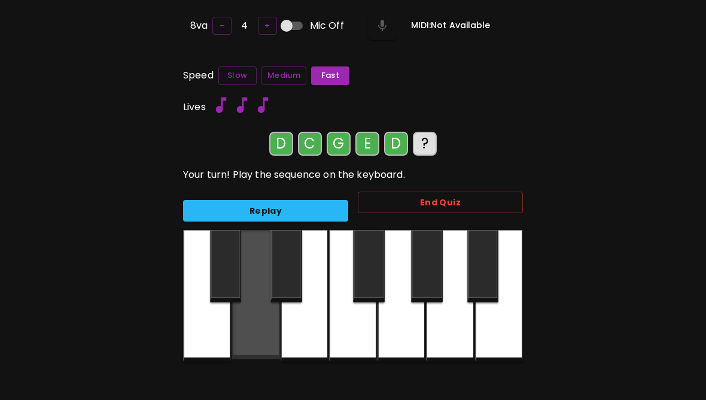
click at [259, 332] on div at bounding box center [256, 294] width 48 height 129
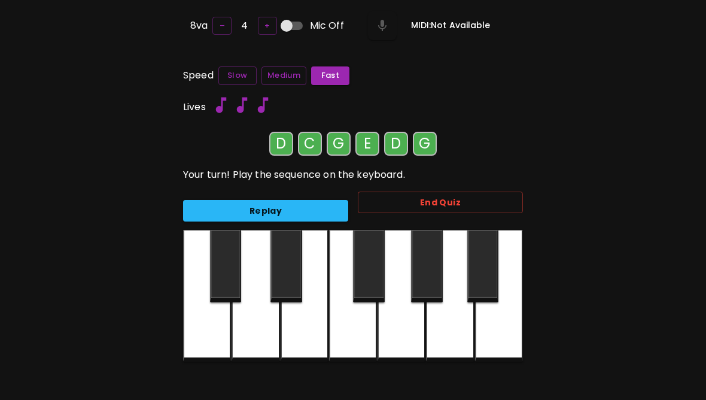
click at [412, 336] on div at bounding box center [402, 296] width 48 height 132
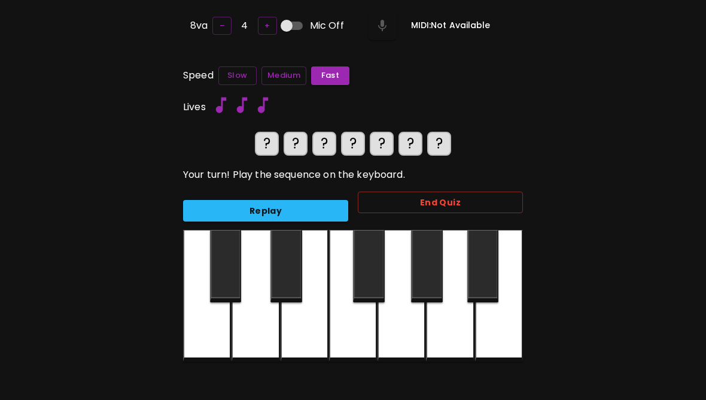
click at [264, 330] on div at bounding box center [256, 296] width 48 height 132
click at [205, 345] on div at bounding box center [207, 296] width 48 height 132
click at [411, 330] on div at bounding box center [402, 296] width 48 height 132
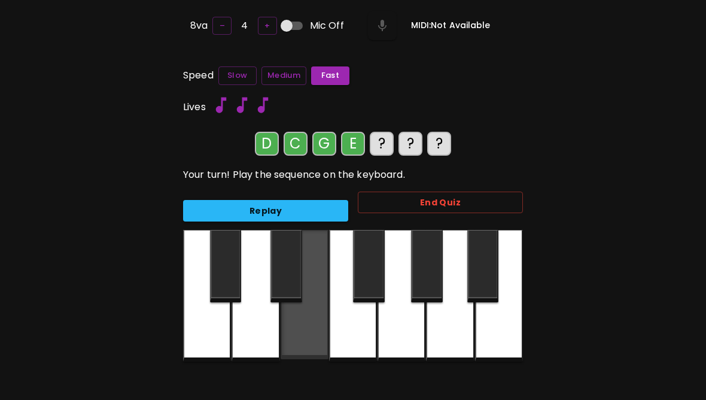
click at [307, 330] on div at bounding box center [305, 294] width 48 height 129
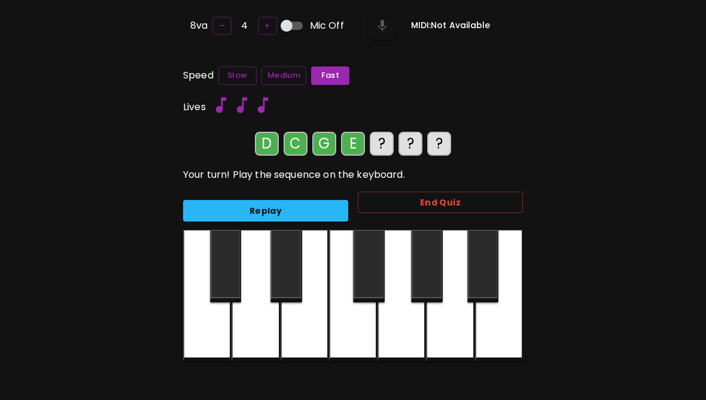
click at [258, 339] on div at bounding box center [256, 296] width 48 height 132
click at [407, 328] on div at bounding box center [402, 296] width 48 height 132
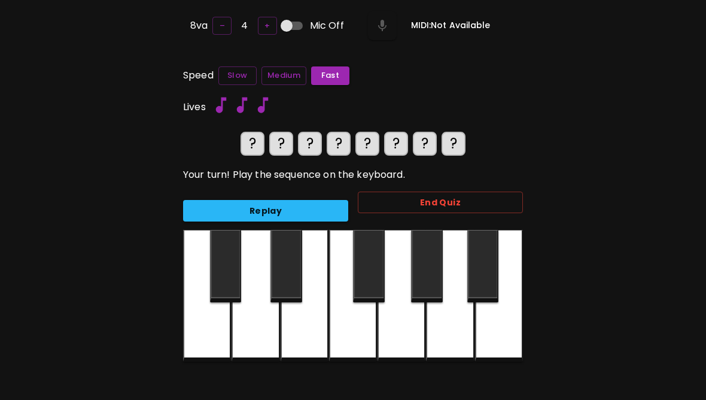
click at [301, 214] on button "Replay" at bounding box center [265, 211] width 165 height 22
click at [304, 200] on button "Replay" at bounding box center [265, 211] width 165 height 22
click at [265, 322] on div at bounding box center [256, 296] width 48 height 132
click at [205, 342] on div at bounding box center [207, 296] width 48 height 132
click at [402, 320] on div at bounding box center [402, 296] width 48 height 132
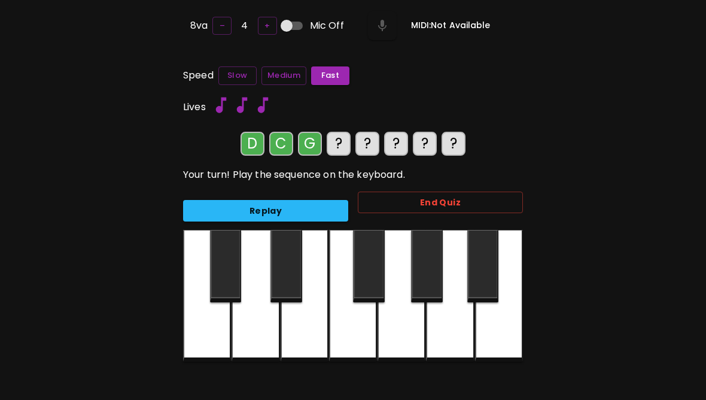
click at [320, 207] on button "Replay" at bounding box center [265, 211] width 165 height 22
click at [314, 200] on button "Replay" at bounding box center [265, 211] width 165 height 22
click at [305, 204] on button "Replay" at bounding box center [265, 211] width 165 height 22
click at [305, 203] on button "Replay" at bounding box center [265, 211] width 165 height 22
click at [300, 201] on button "Replay" at bounding box center [265, 211] width 165 height 22
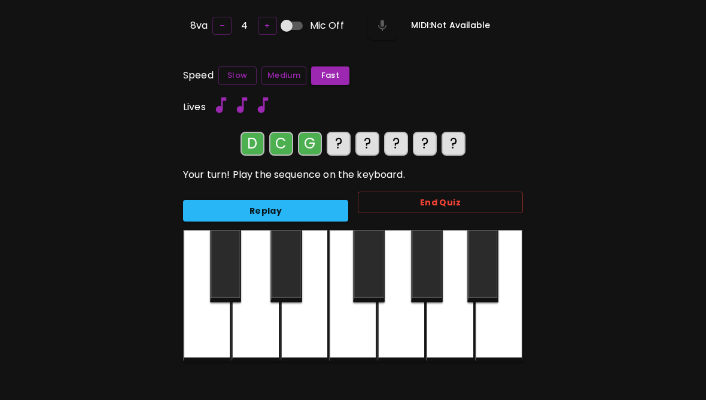
click at [318, 203] on button "Replay" at bounding box center [265, 211] width 165 height 22
click at [336, 207] on button "Replay" at bounding box center [265, 211] width 165 height 22
click at [316, 326] on div at bounding box center [305, 296] width 48 height 132
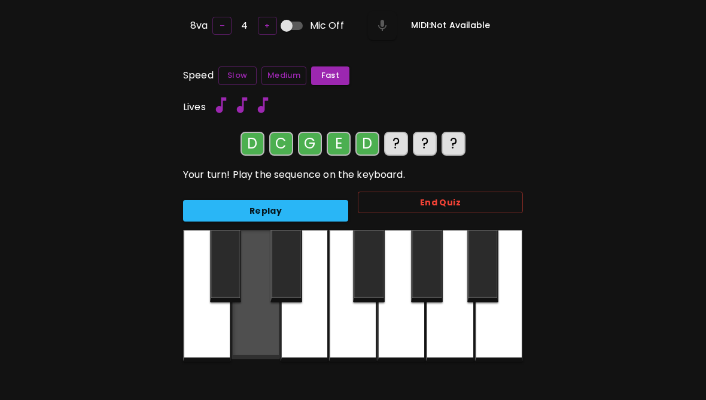
click at [259, 338] on div at bounding box center [256, 294] width 48 height 129
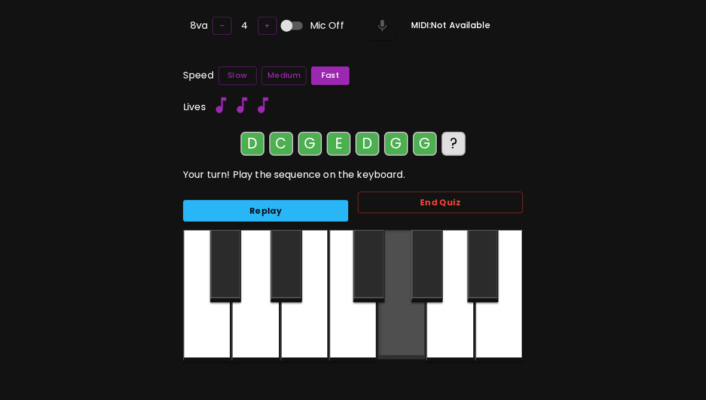
click at [406, 339] on div at bounding box center [402, 294] width 48 height 129
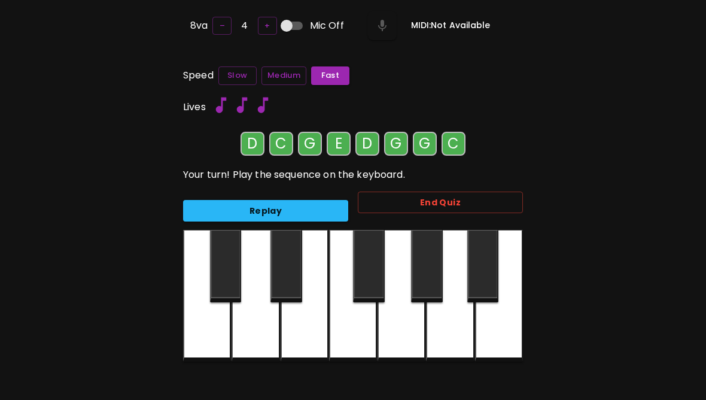
click at [222, 338] on div at bounding box center [207, 296] width 48 height 132
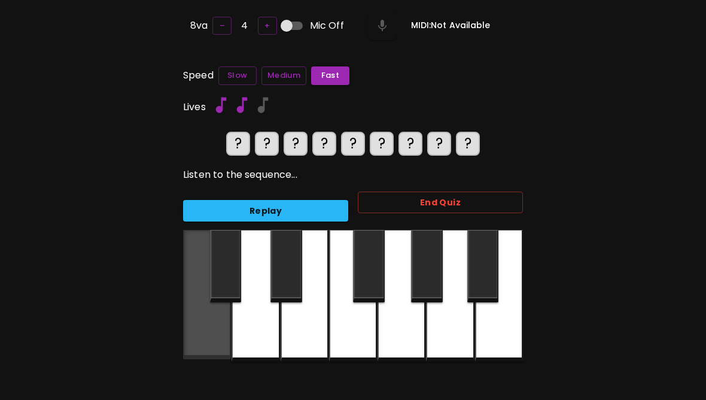
click at [211, 339] on div at bounding box center [207, 294] width 48 height 129
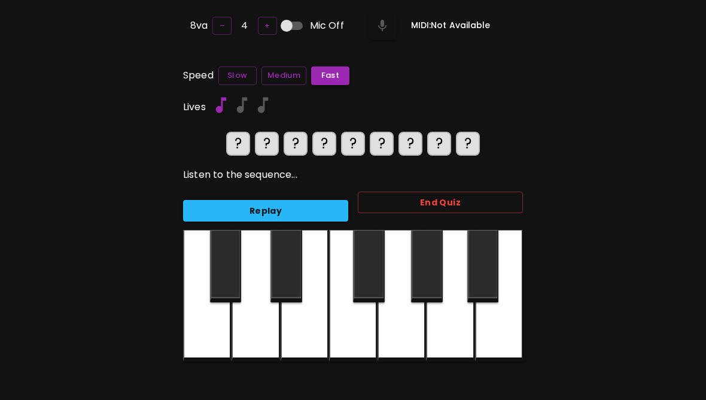
click at [401, 332] on div at bounding box center [402, 296] width 48 height 132
